Goal: Task Accomplishment & Management: Use online tool/utility

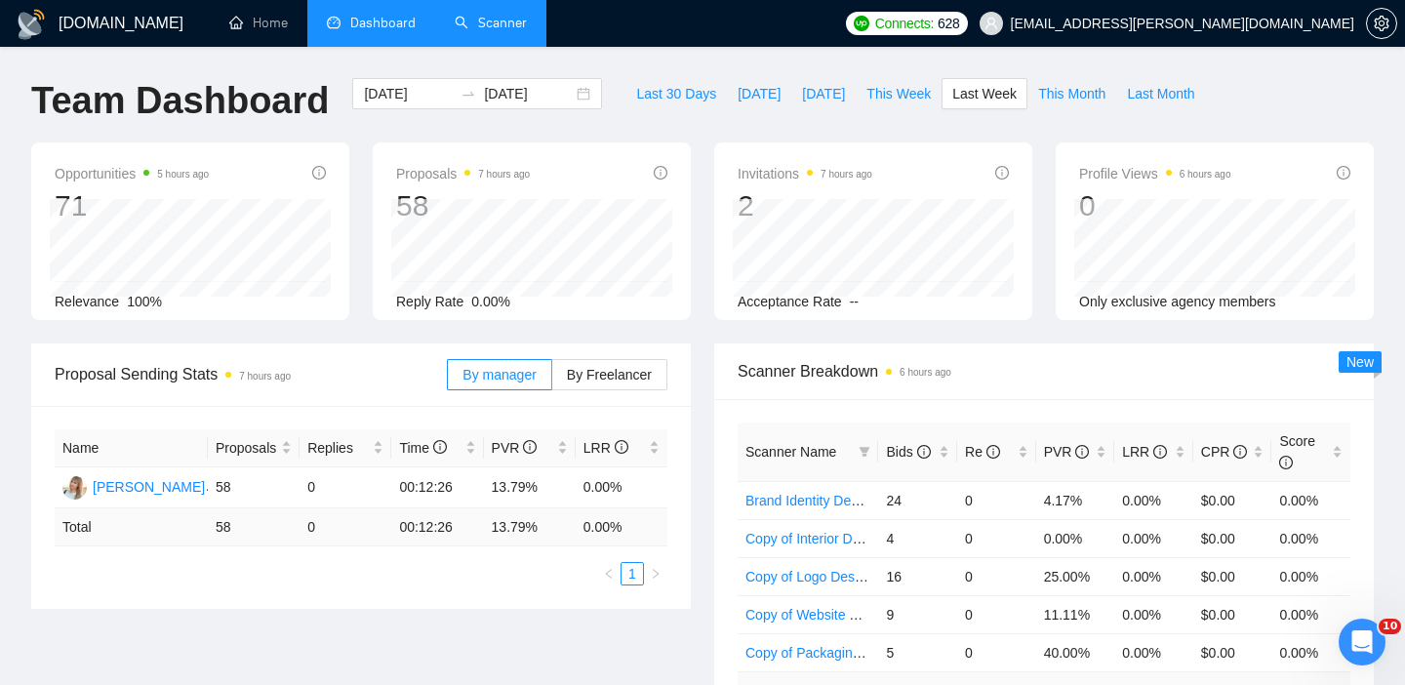
click at [502, 31] on link "Scanner" at bounding box center [491, 23] width 72 height 17
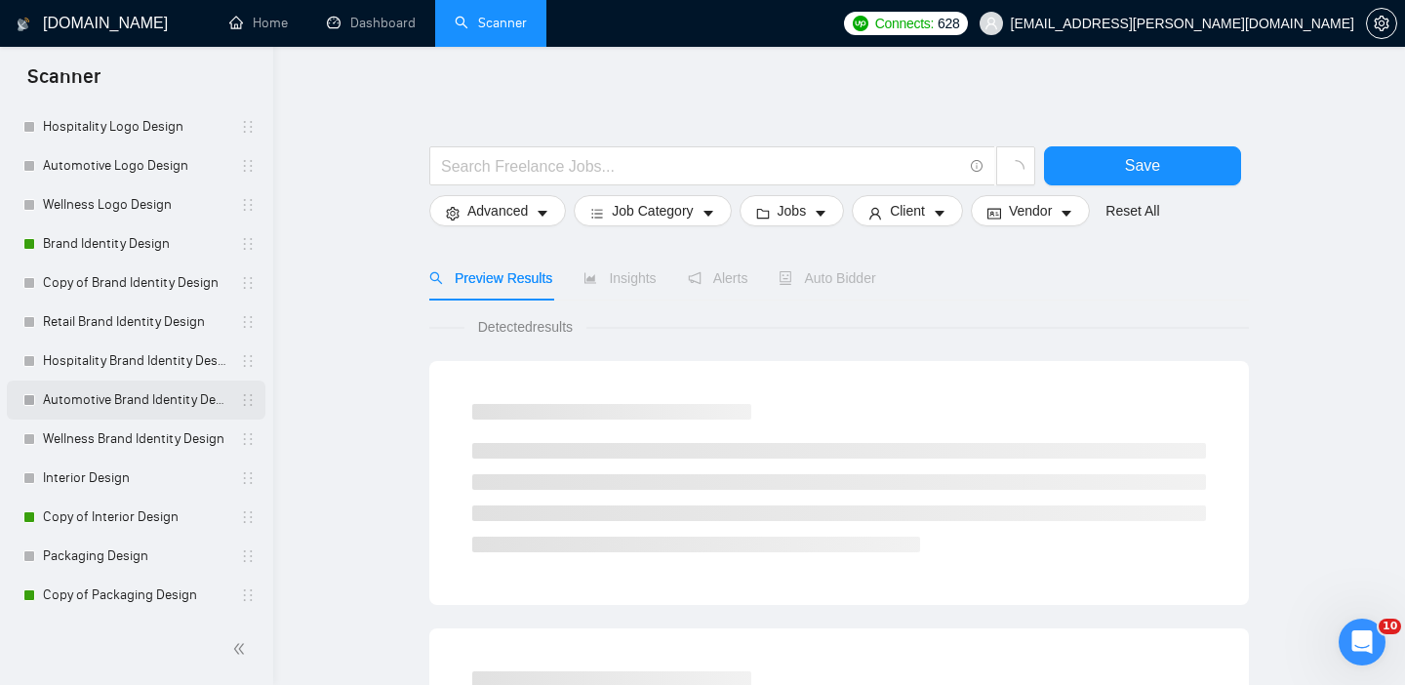
scroll to position [380, 0]
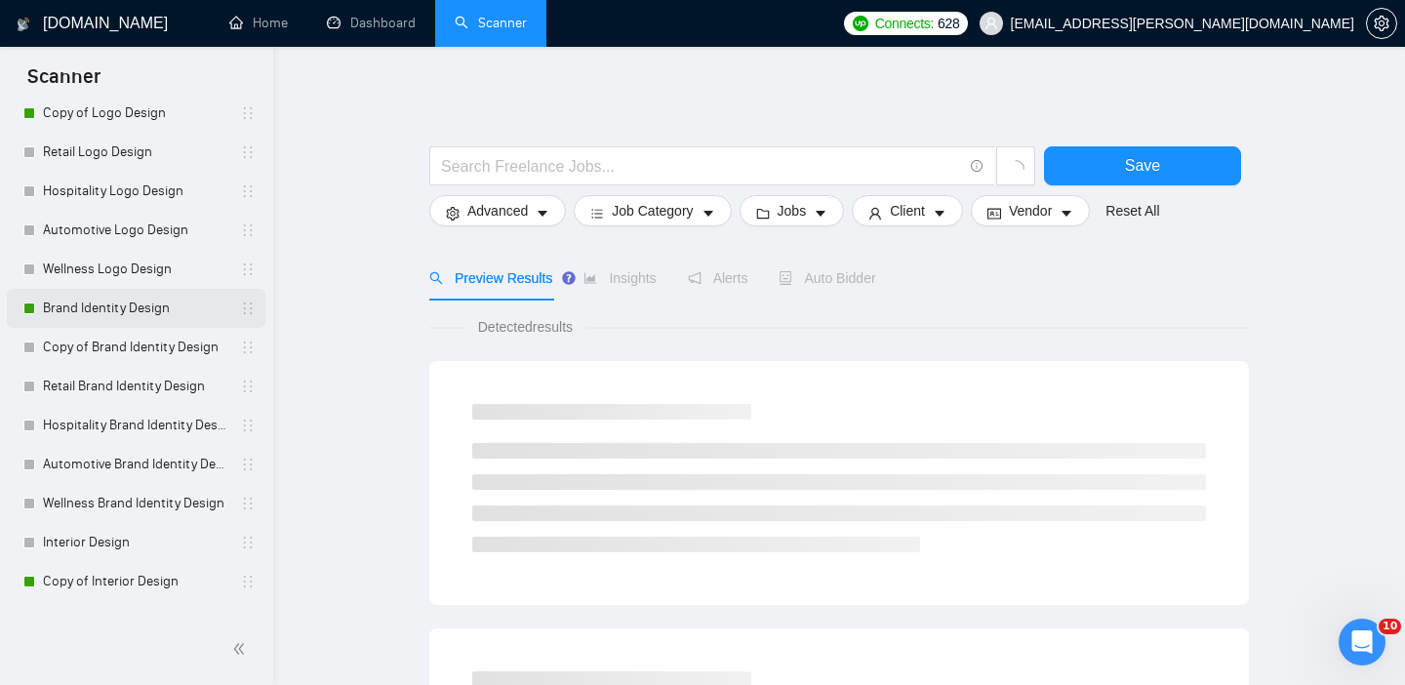
click at [155, 296] on link "Brand Identity Design" at bounding box center [135, 308] width 185 height 39
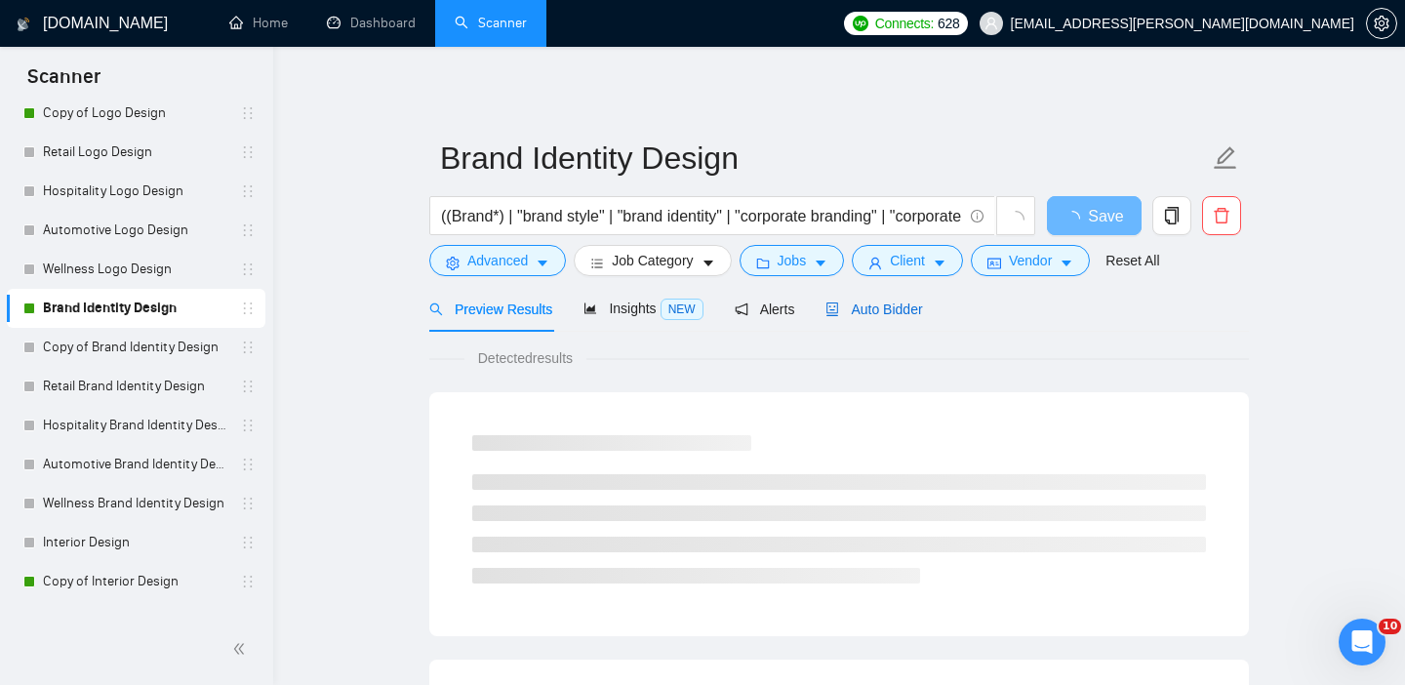
click at [875, 307] on span "Auto Bidder" at bounding box center [873, 309] width 97 height 16
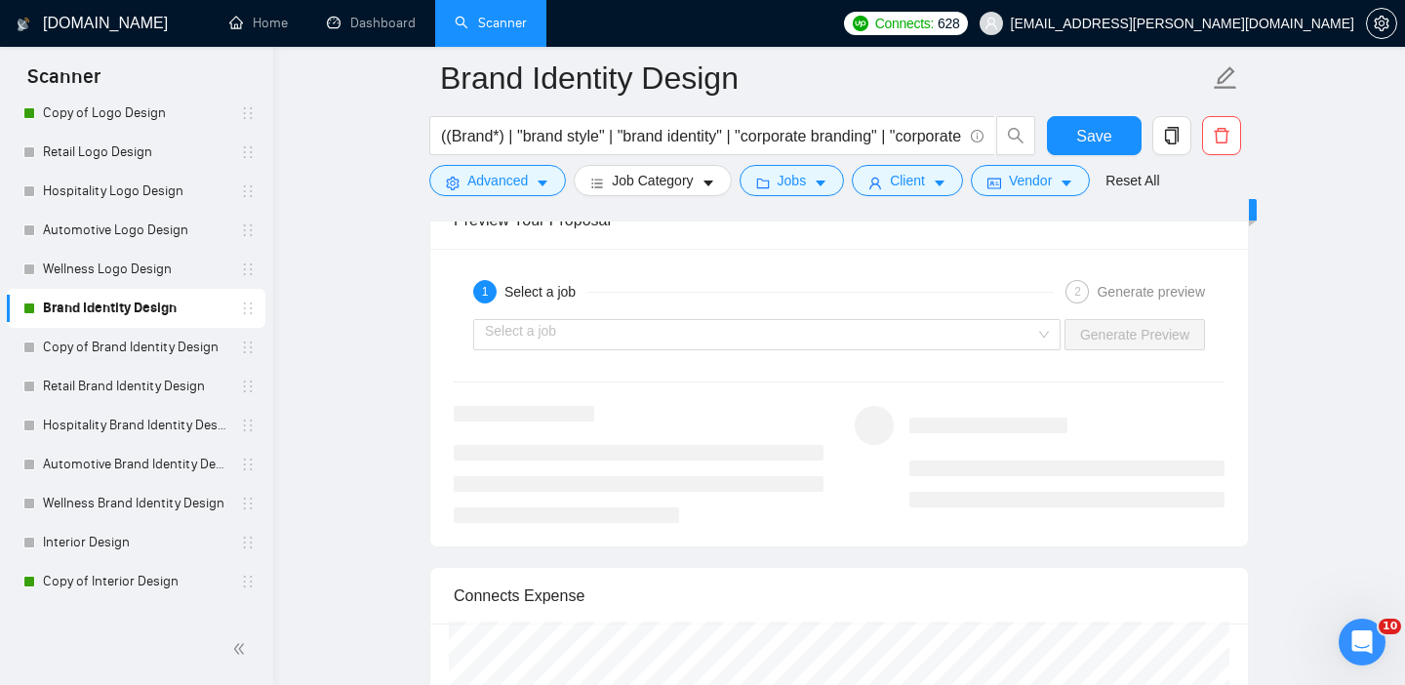
scroll to position [3829, 0]
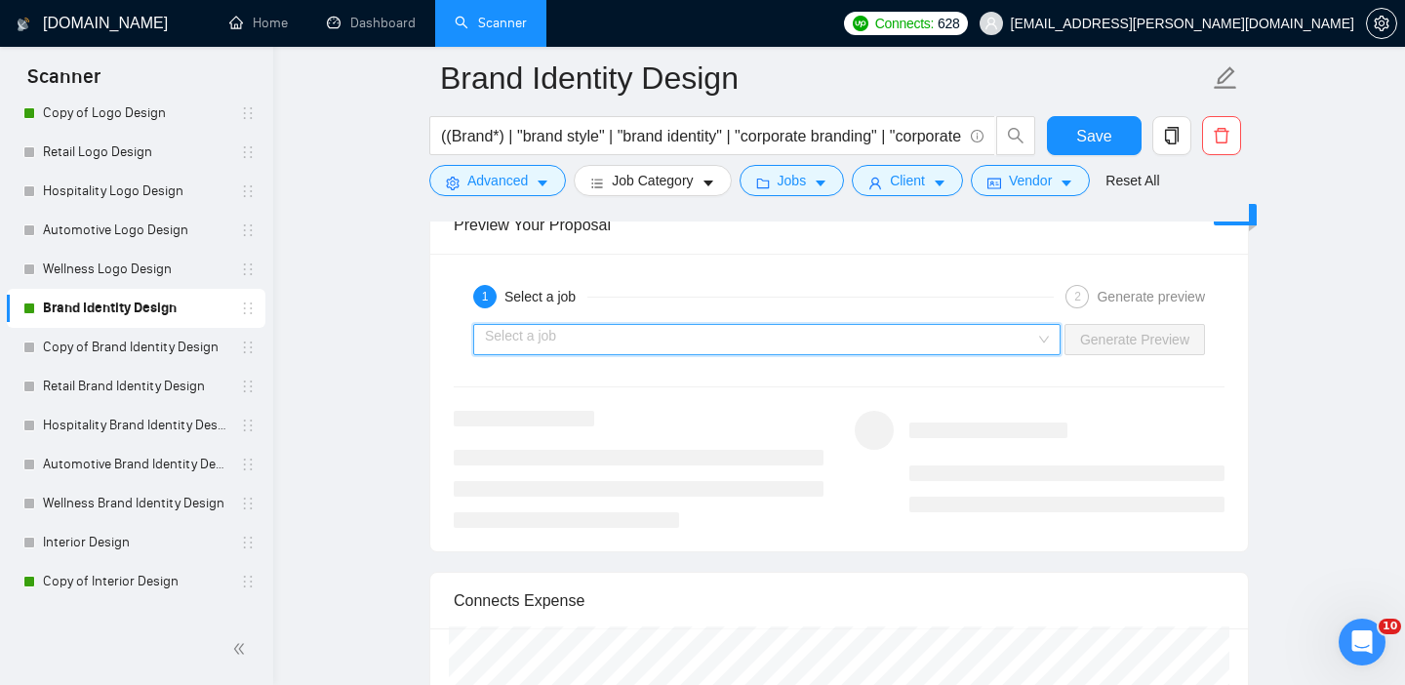
click at [1019, 338] on input "search" at bounding box center [760, 339] width 550 height 29
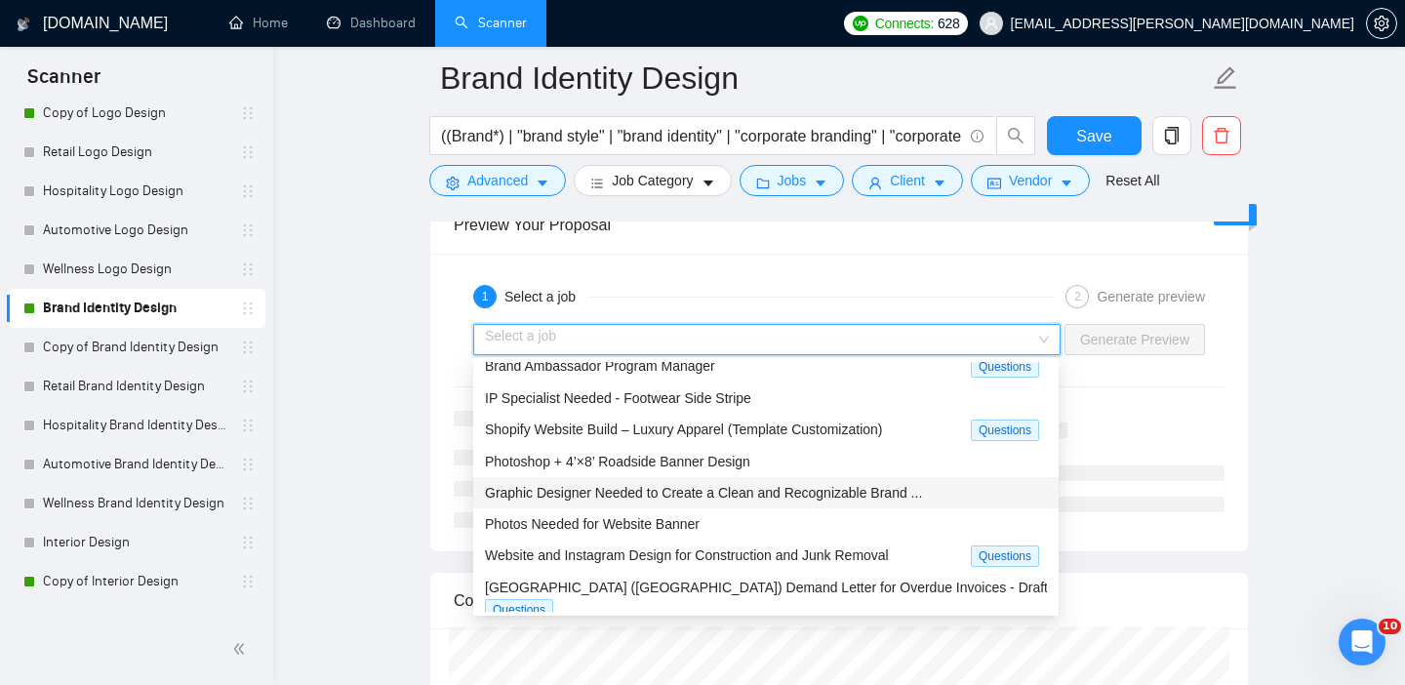
scroll to position [64, 0]
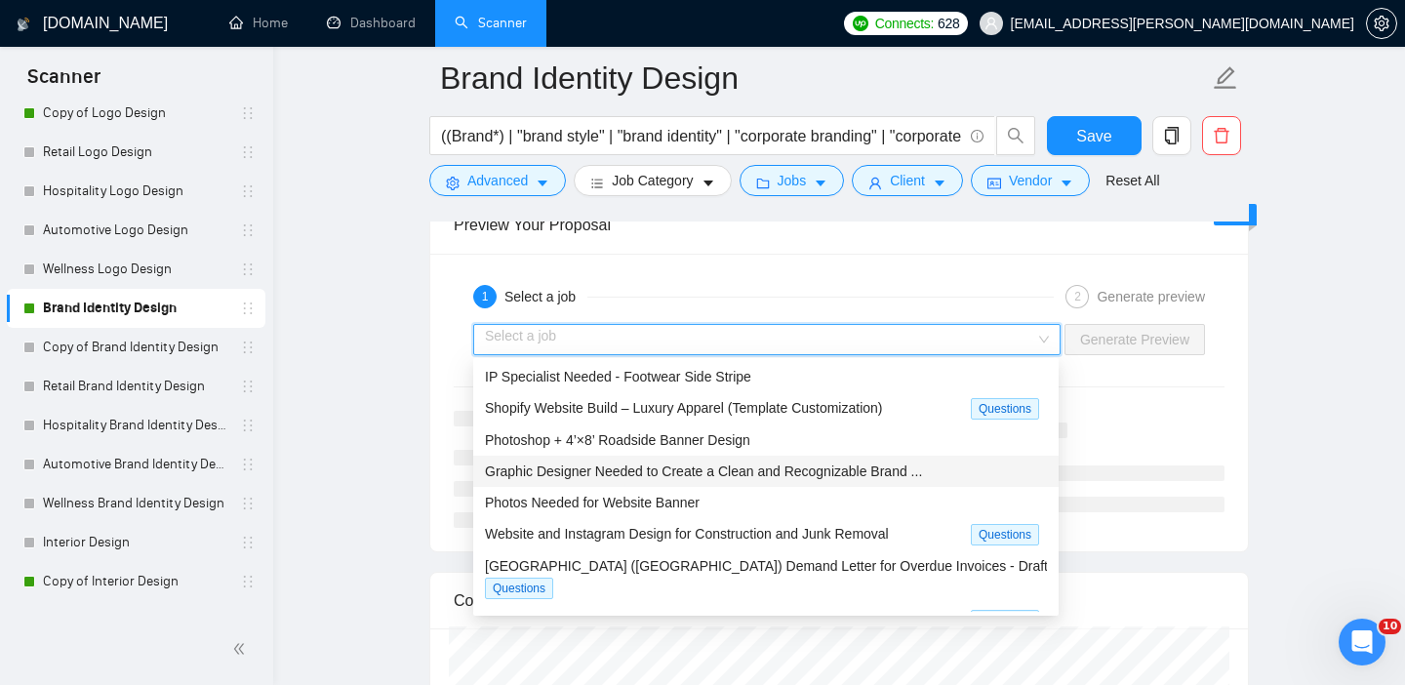
click at [629, 471] on span "Graphic Designer Needed to Create a Clean and Recognizable Brand ..." at bounding box center [703, 471] width 437 height 16
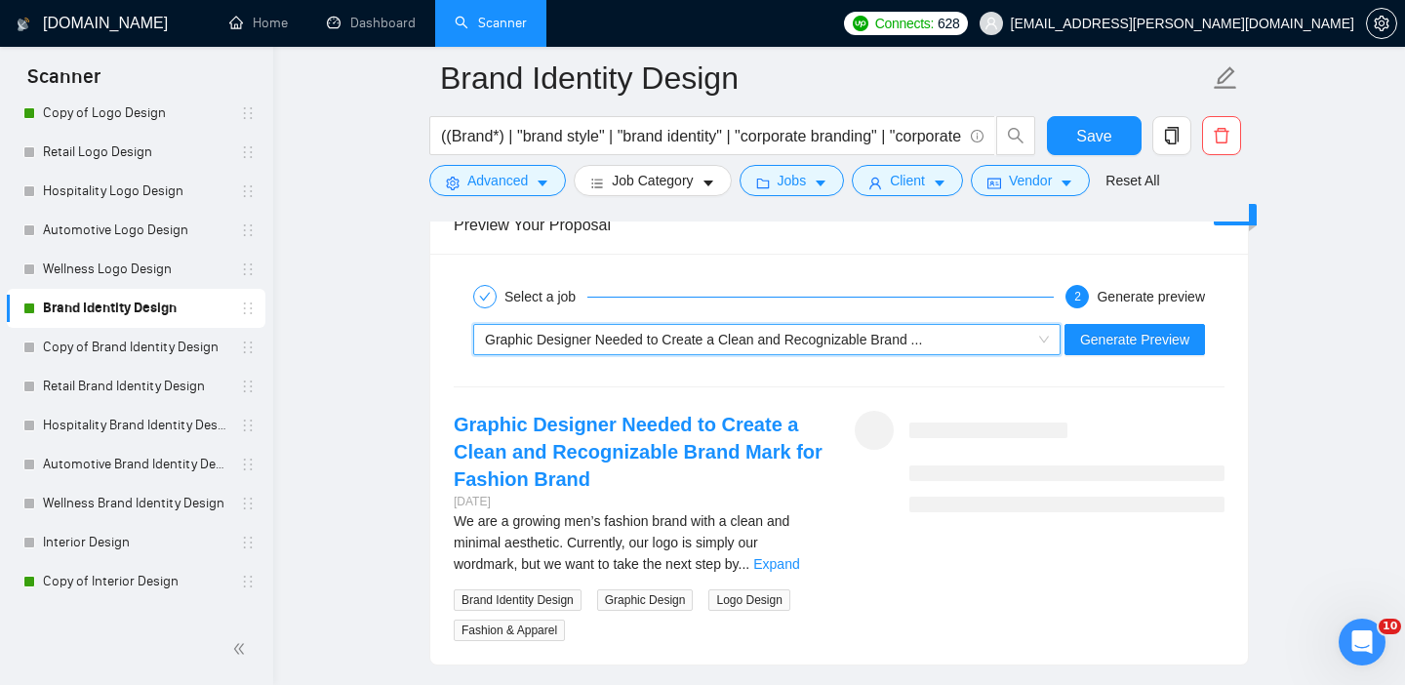
click at [1130, 364] on div "Select a job 2 Generate preview ~021972005873093132624 Graphic Designer Needed …" at bounding box center [839, 460] width 818 height 412
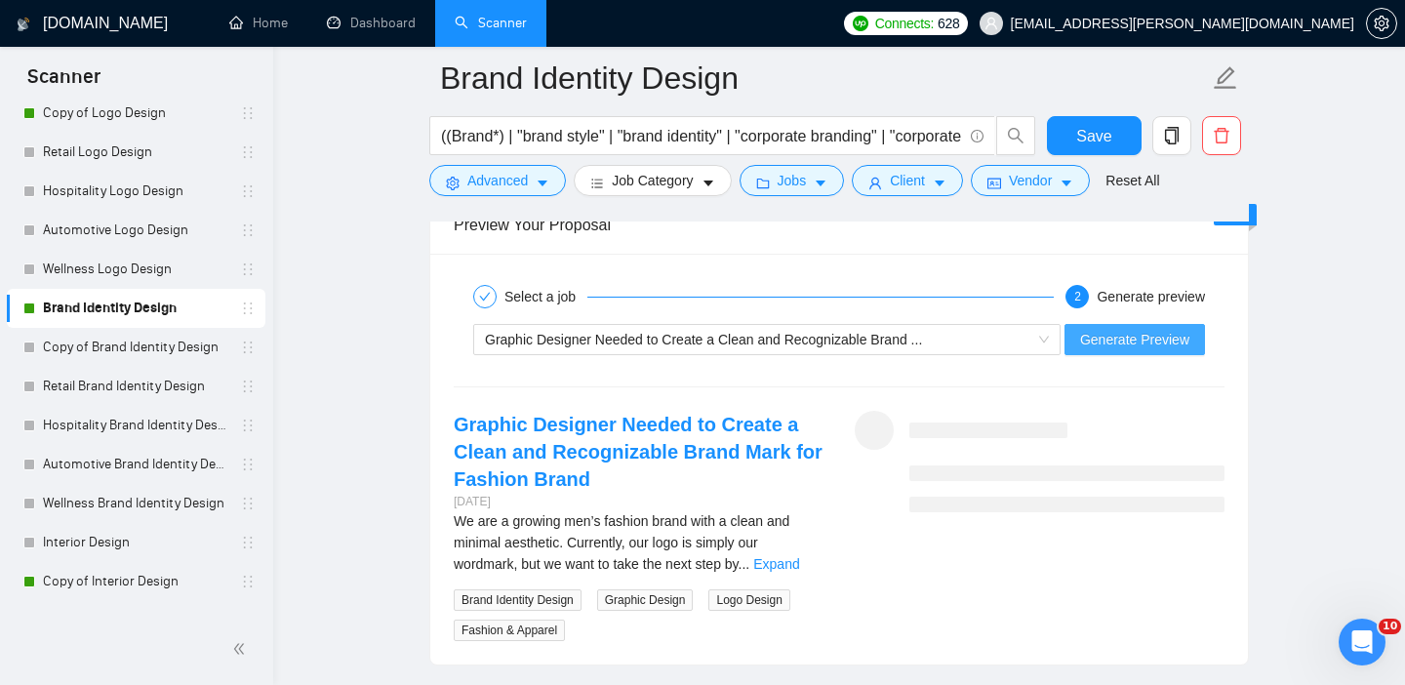
click at [1162, 333] on span "Generate Preview" at bounding box center [1134, 339] width 109 height 21
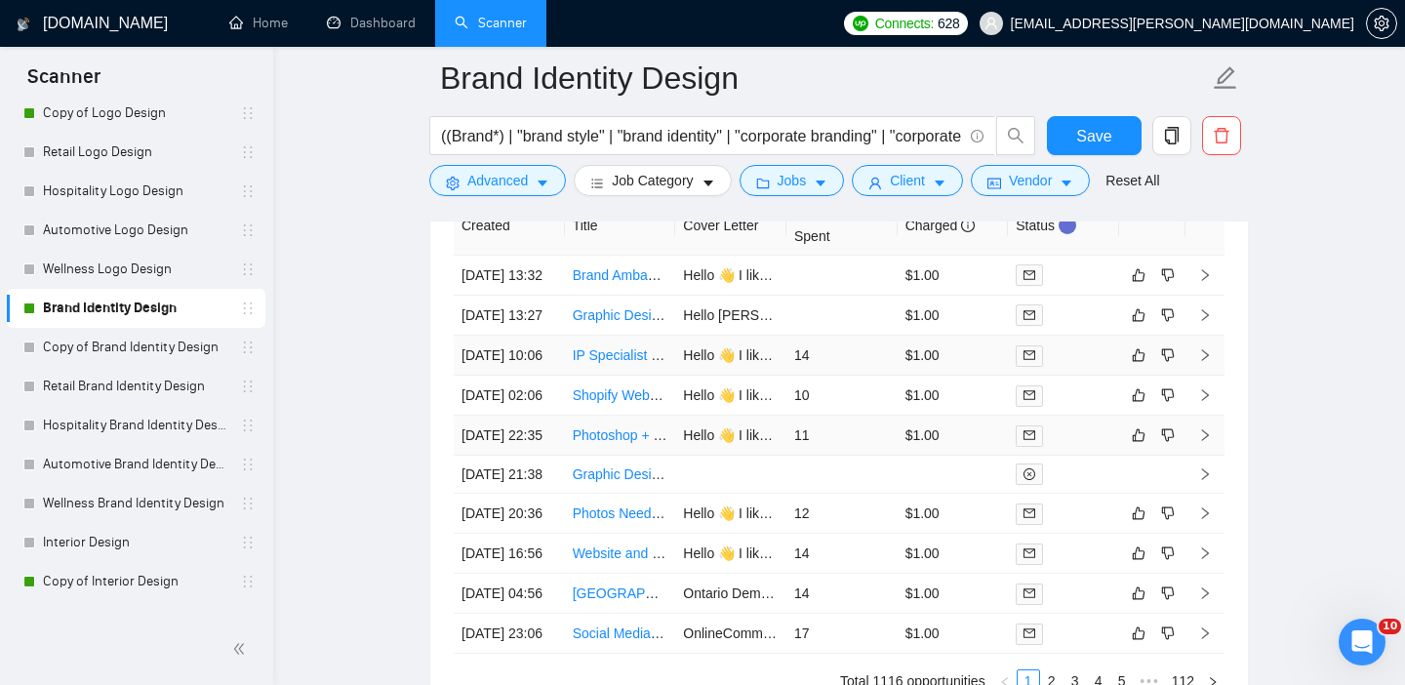
scroll to position [5139, 0]
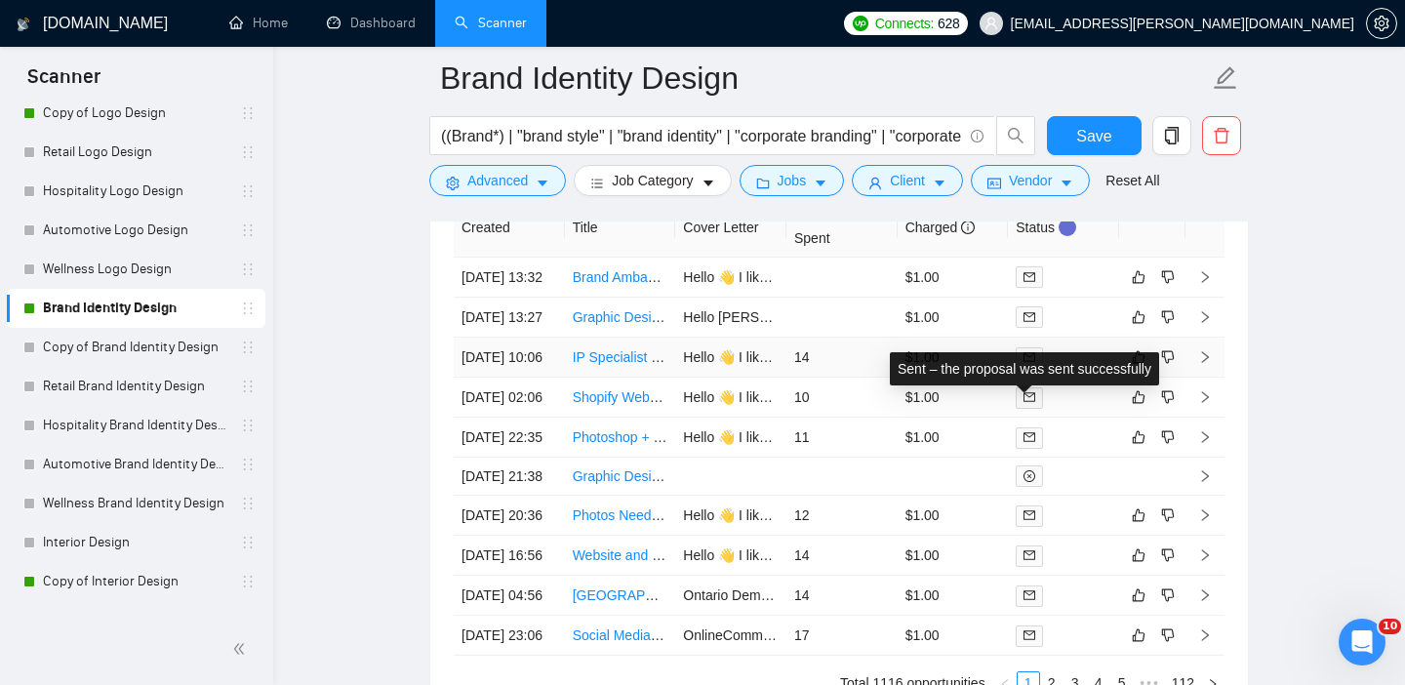
click at [1030, 361] on icon "mail" at bounding box center [1029, 356] width 12 height 9
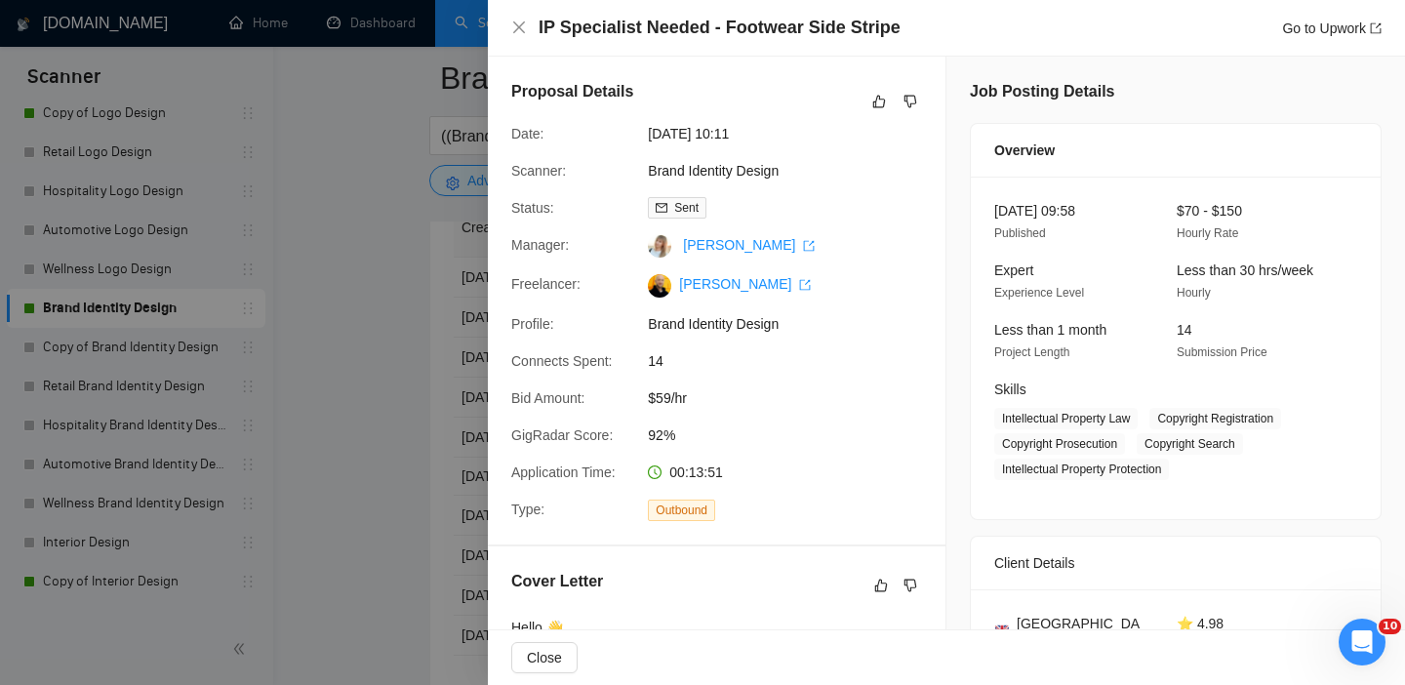
click at [388, 357] on div at bounding box center [702, 342] width 1405 height 685
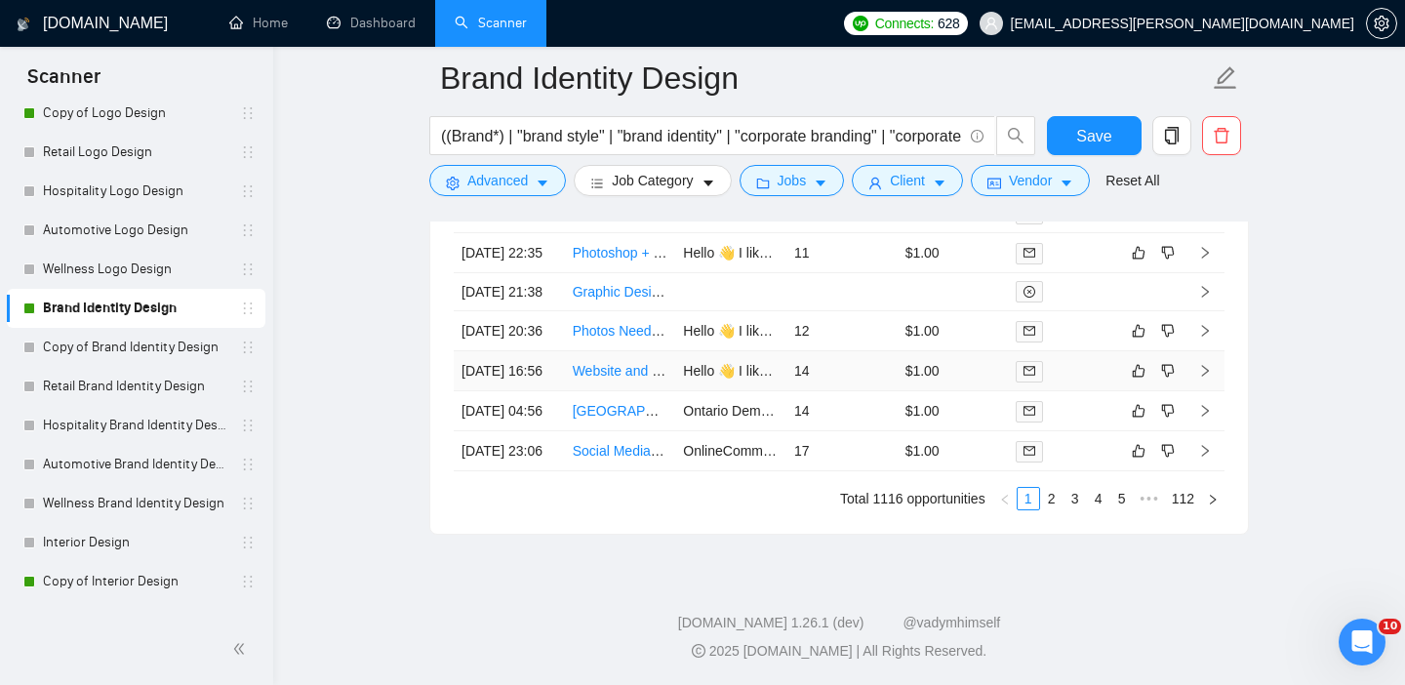
scroll to position [5438, 0]
click at [1034, 455] on icon "mail" at bounding box center [1029, 450] width 12 height 9
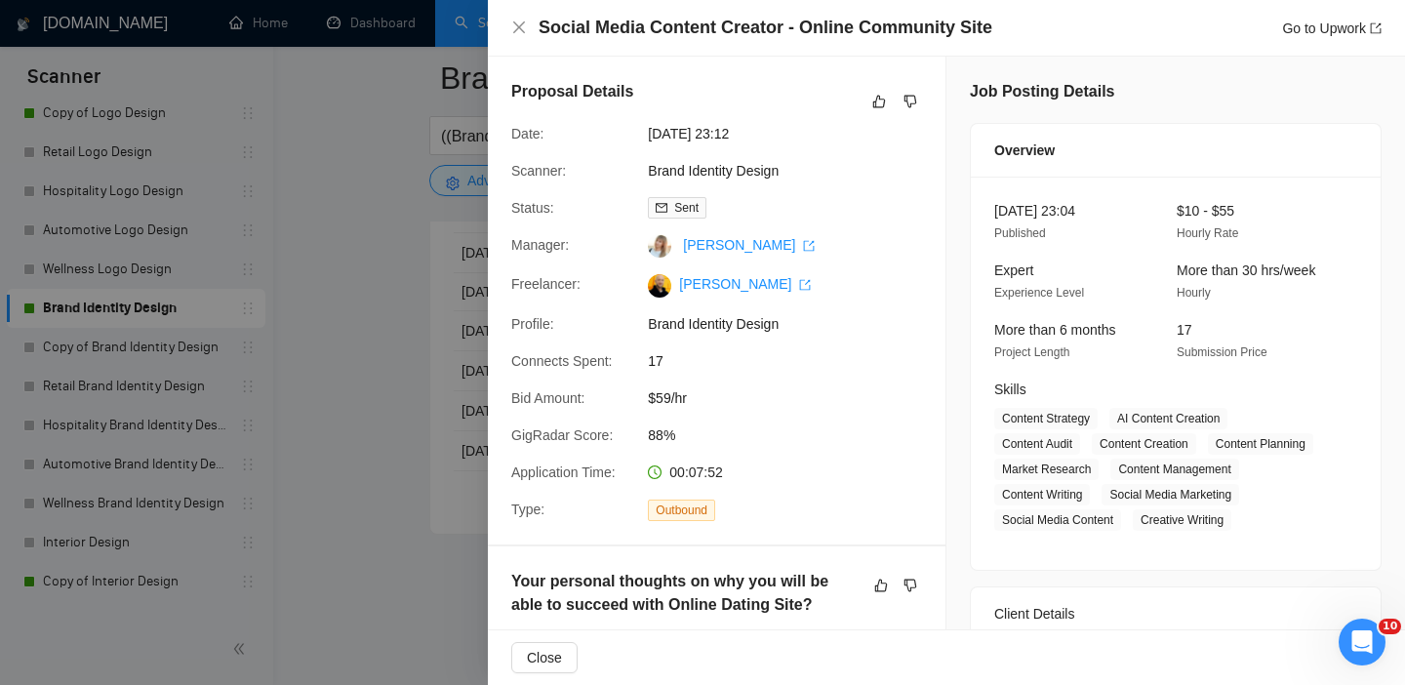
click at [425, 276] on div at bounding box center [702, 342] width 1405 height 685
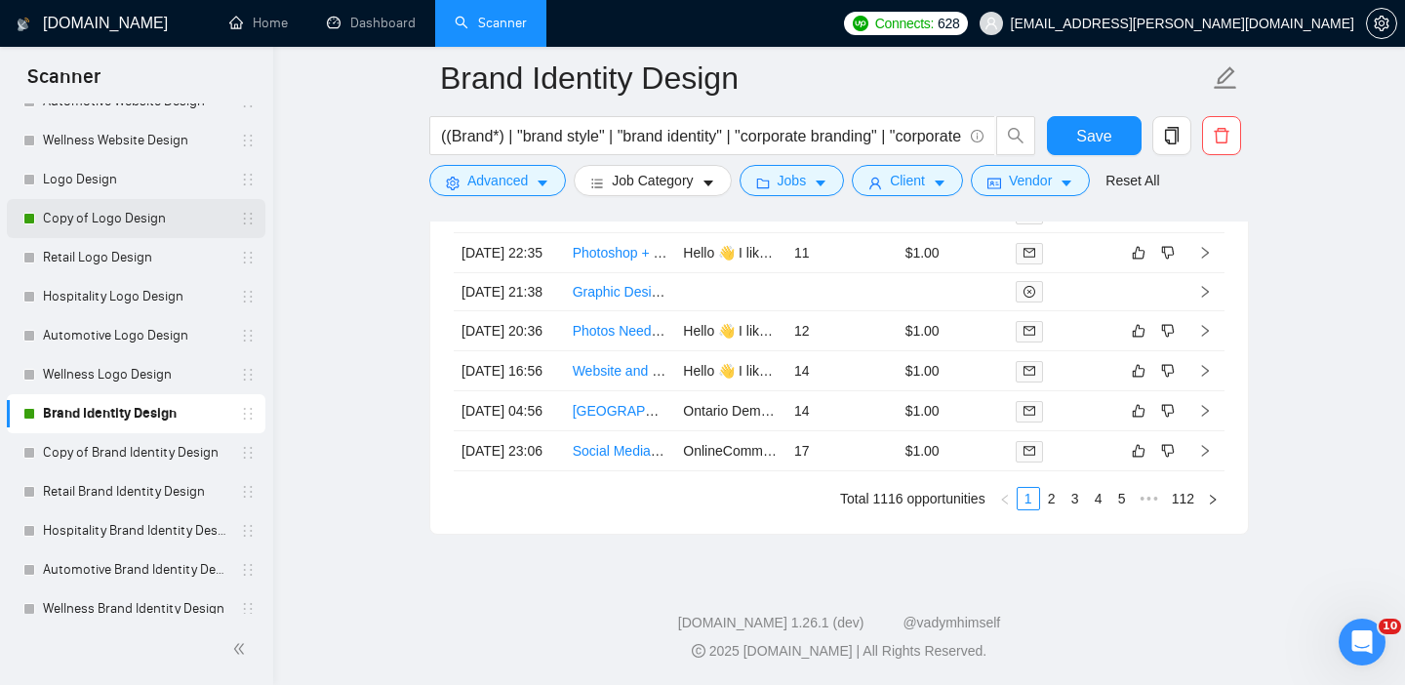
scroll to position [263, 0]
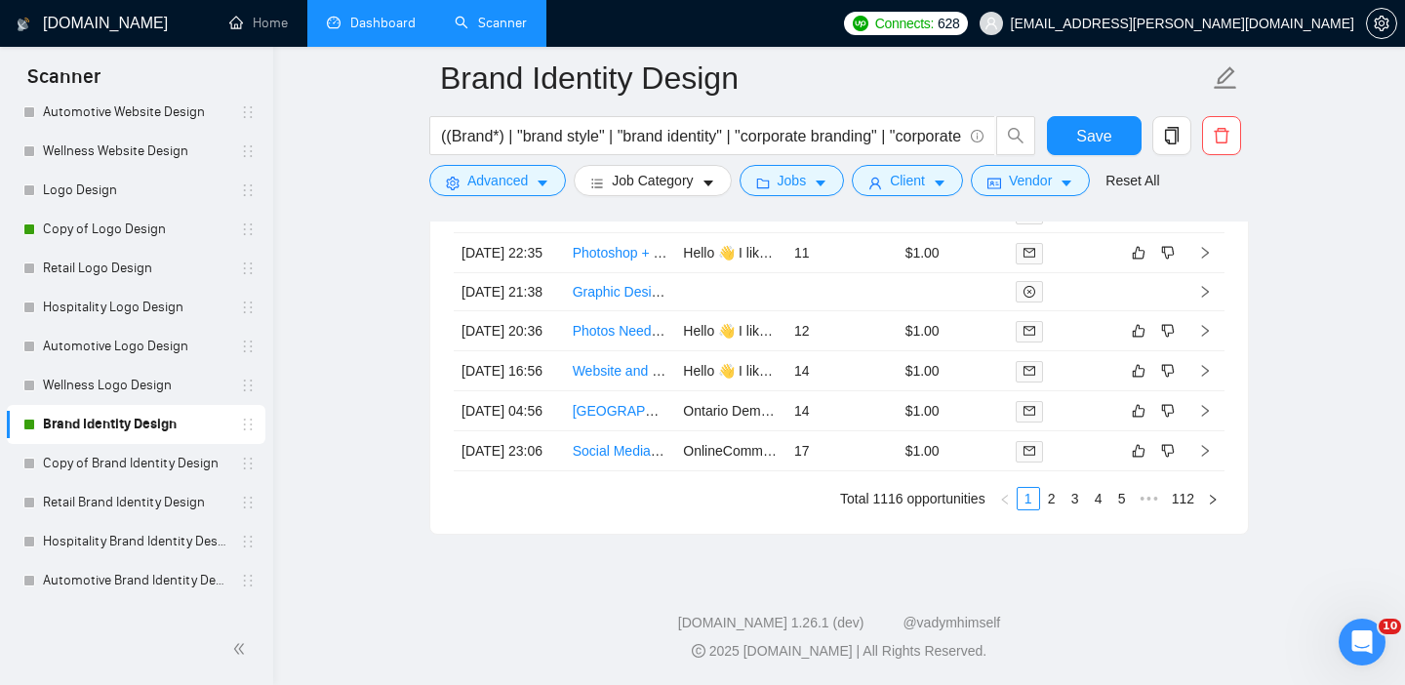
click at [394, 26] on link "Dashboard" at bounding box center [371, 23] width 89 height 17
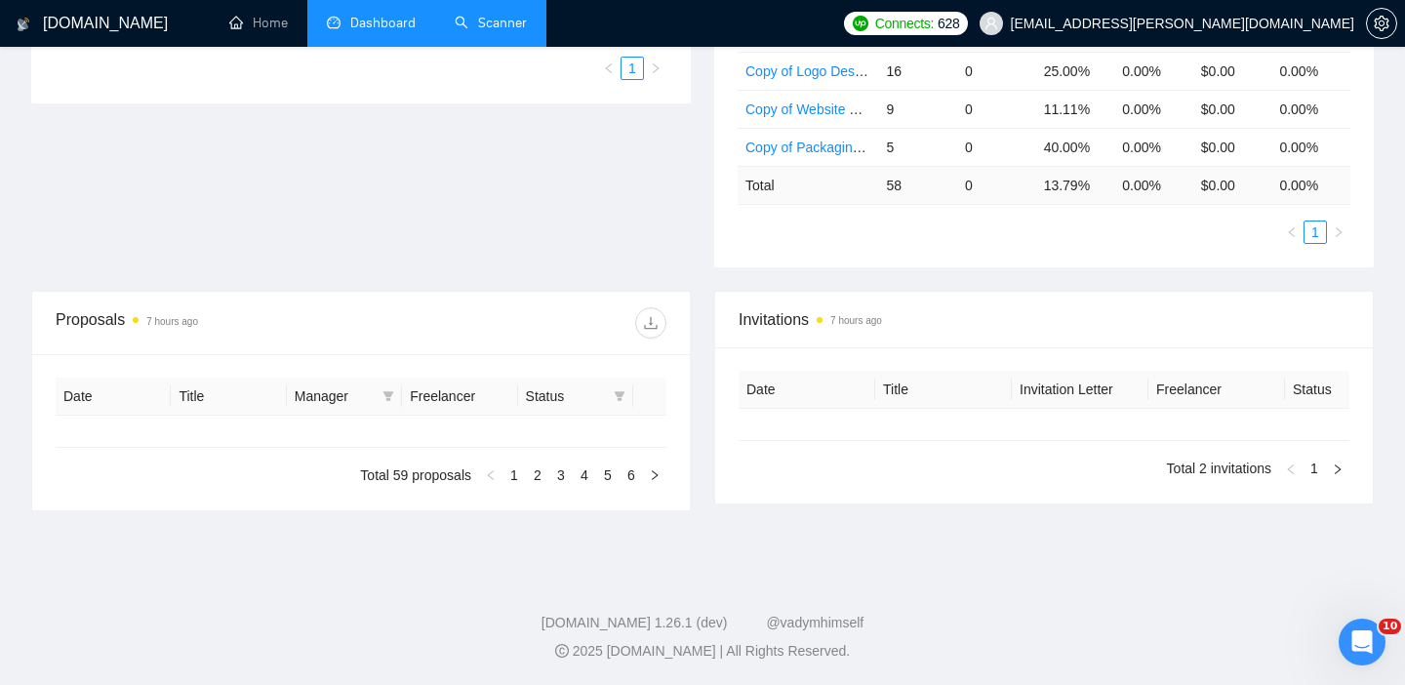
type input "[DATE]"
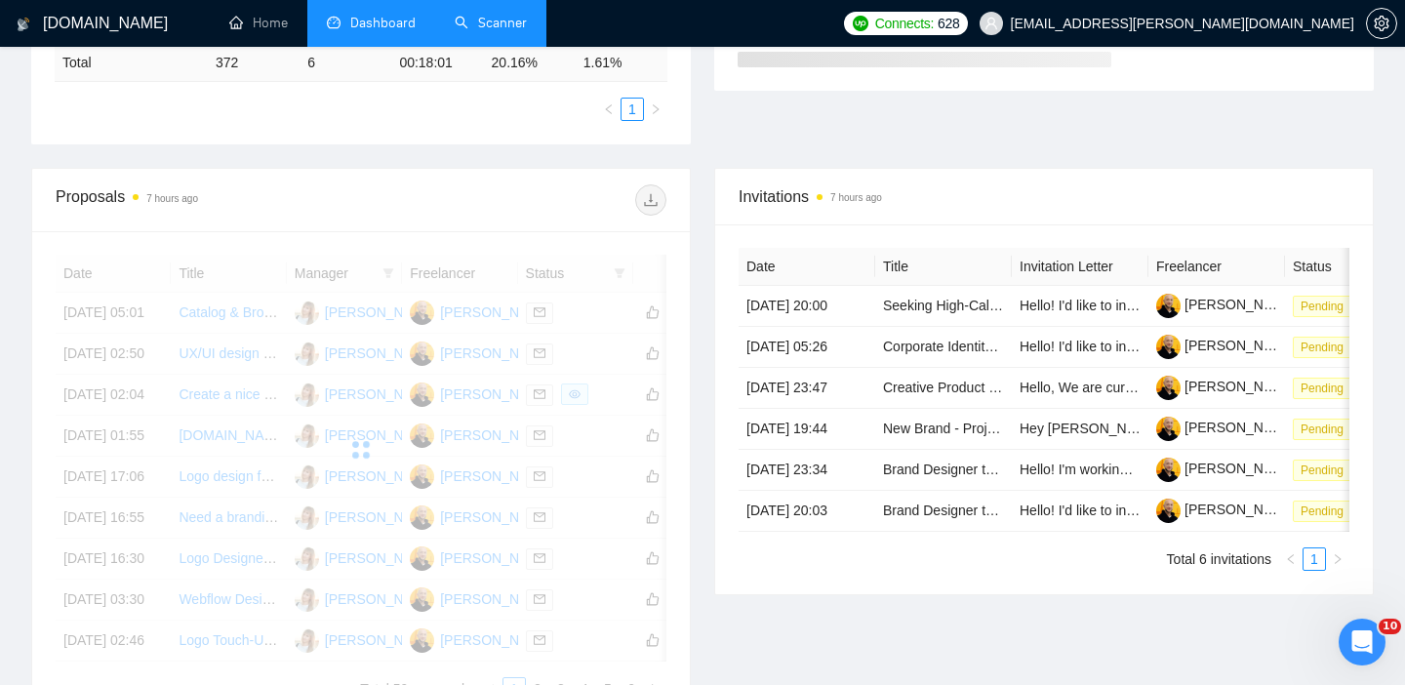
scroll to position [499, 0]
